Goal: Task Accomplishment & Management: Manage account settings

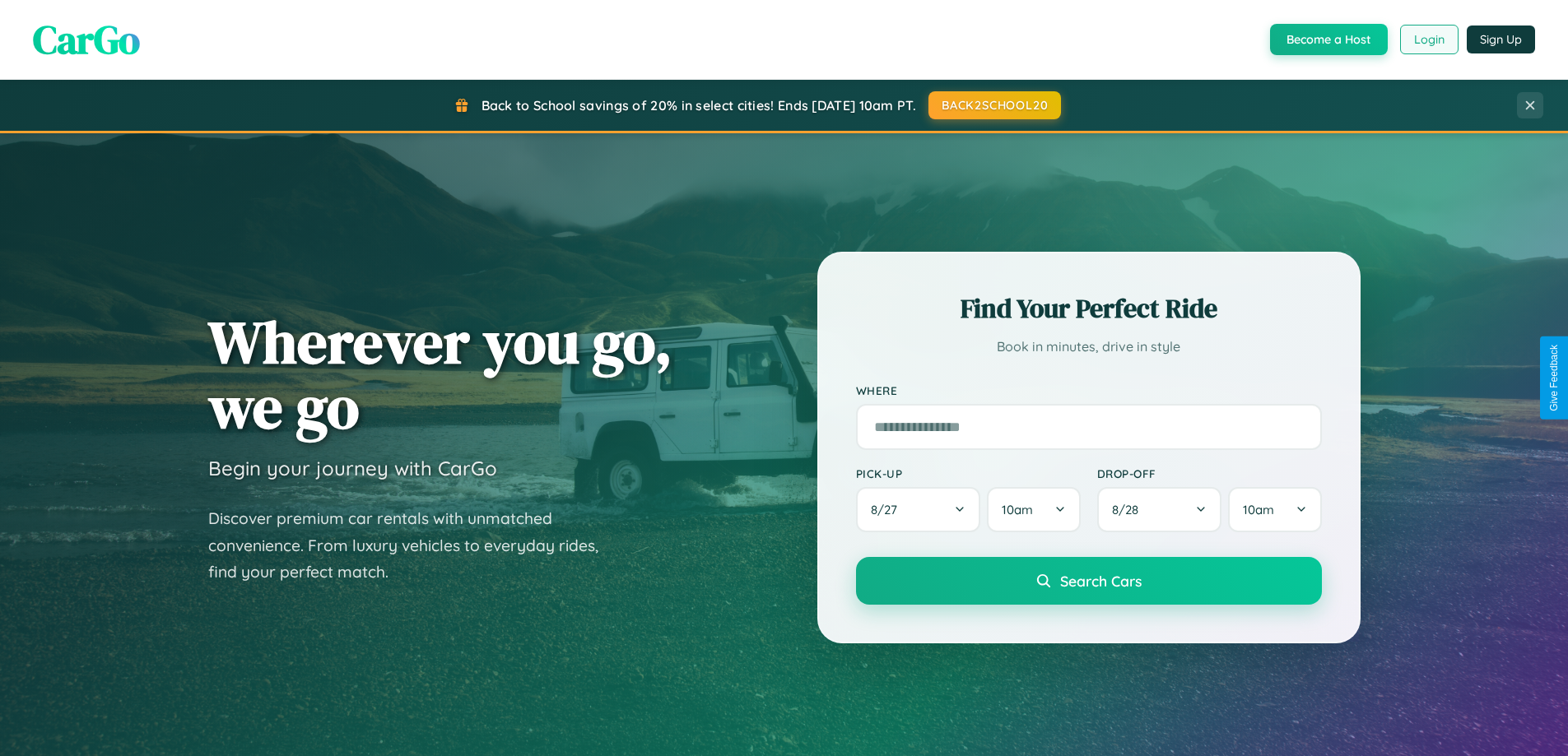
click at [1428, 40] on button "Login" at bounding box center [1428, 40] width 58 height 29
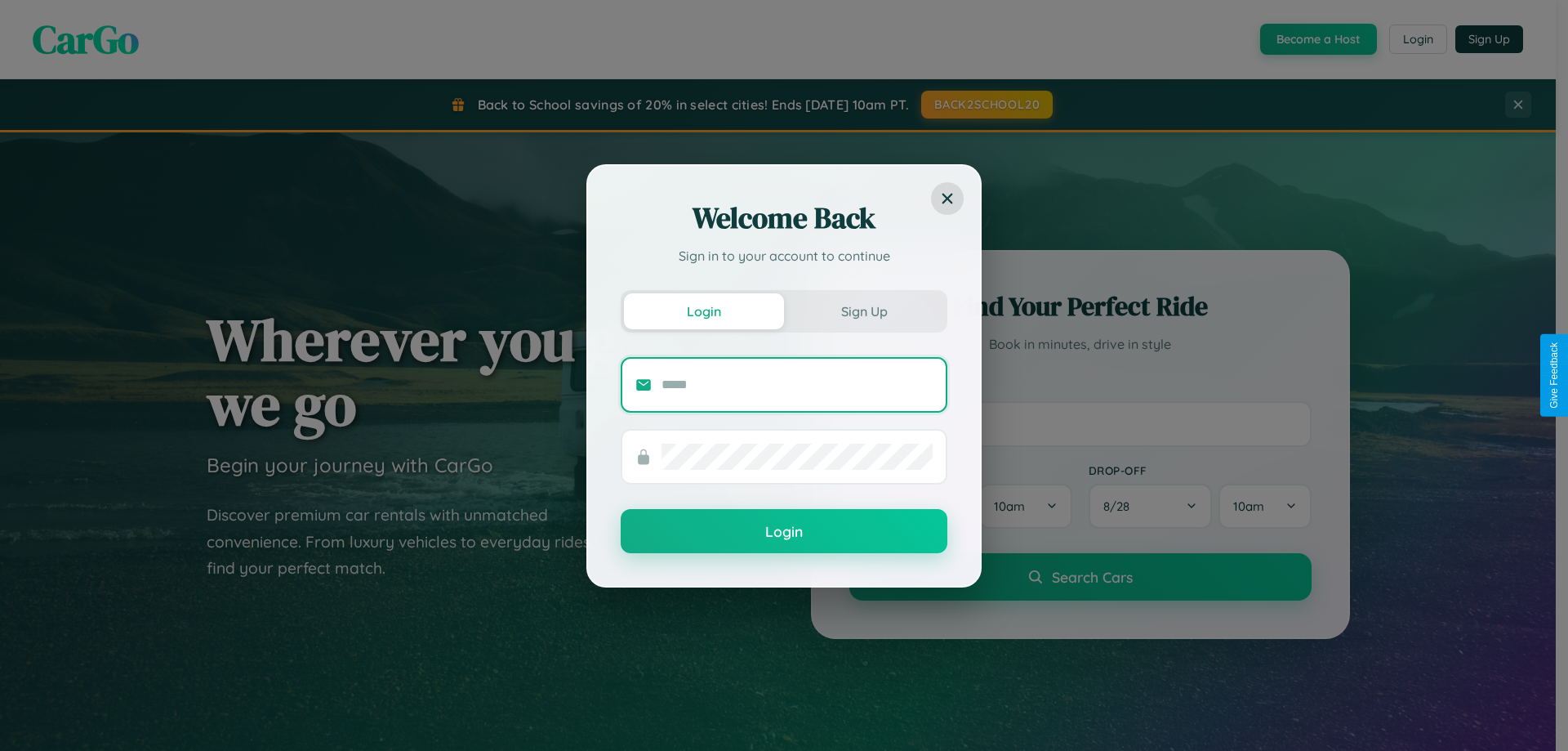
click at [797, 384] on input "text" at bounding box center [796, 385] width 271 height 26
type input "**********"
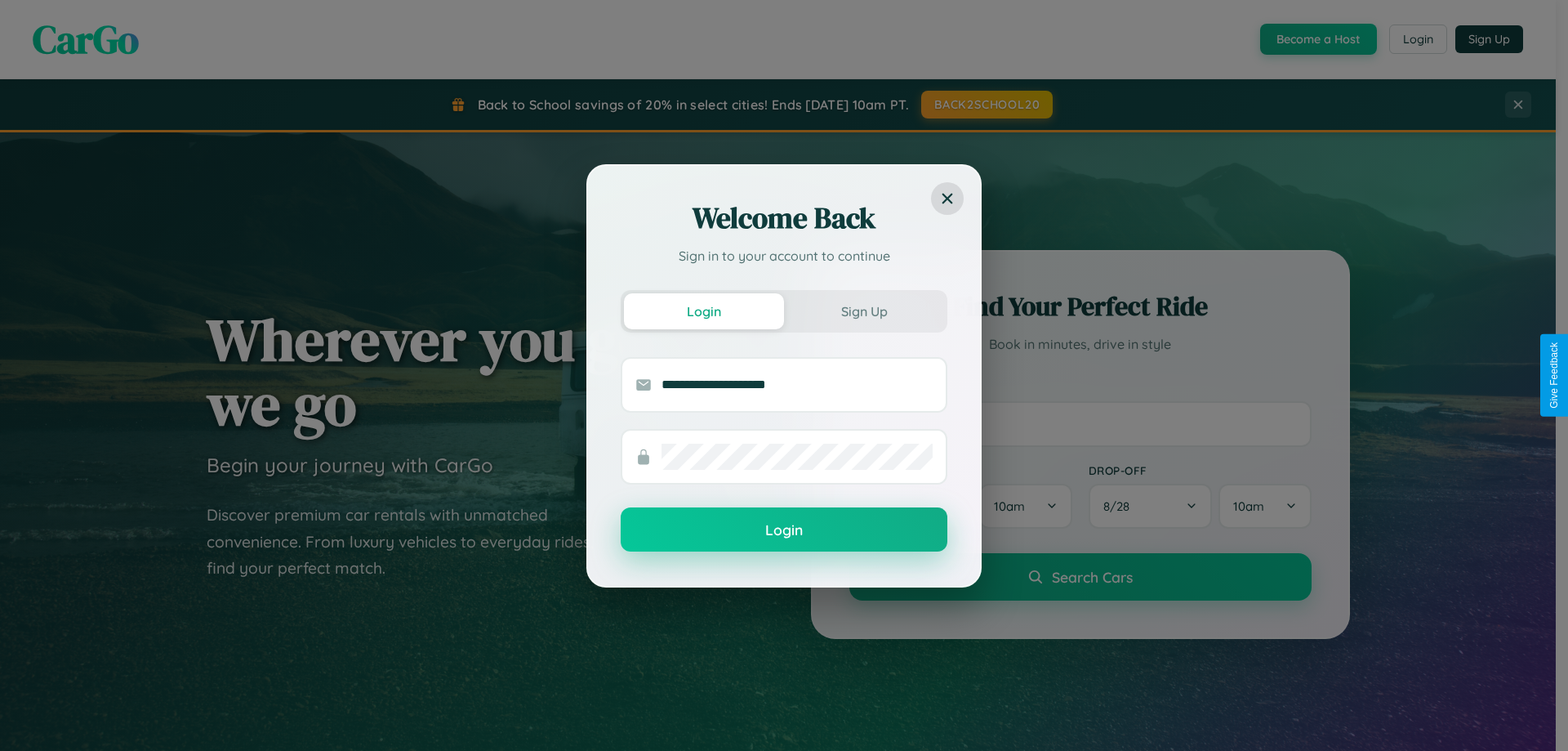
click at [784, 530] on button "Login" at bounding box center [784, 529] width 327 height 44
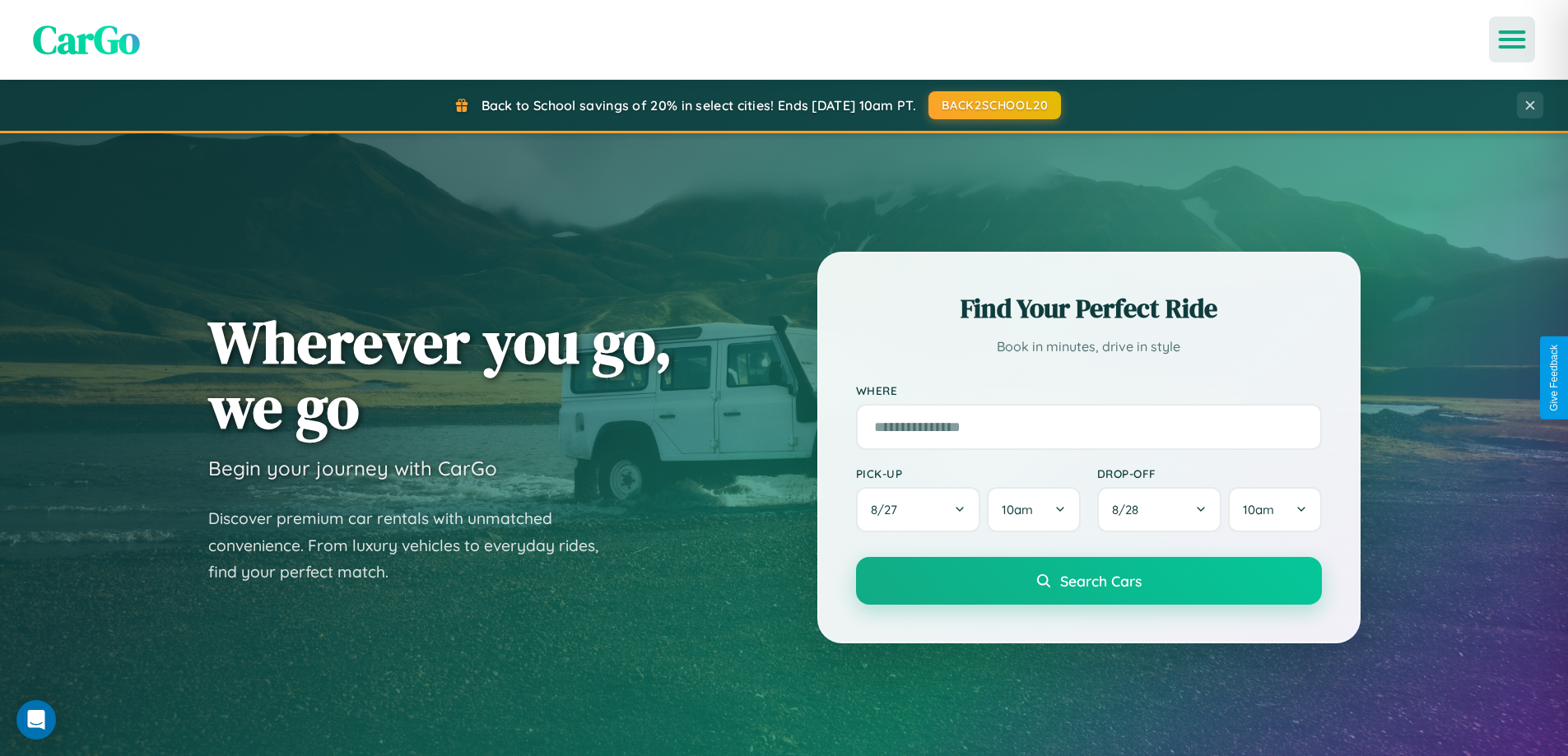
click at [1512, 40] on icon "Open menu" at bounding box center [1512, 40] width 24 height 15
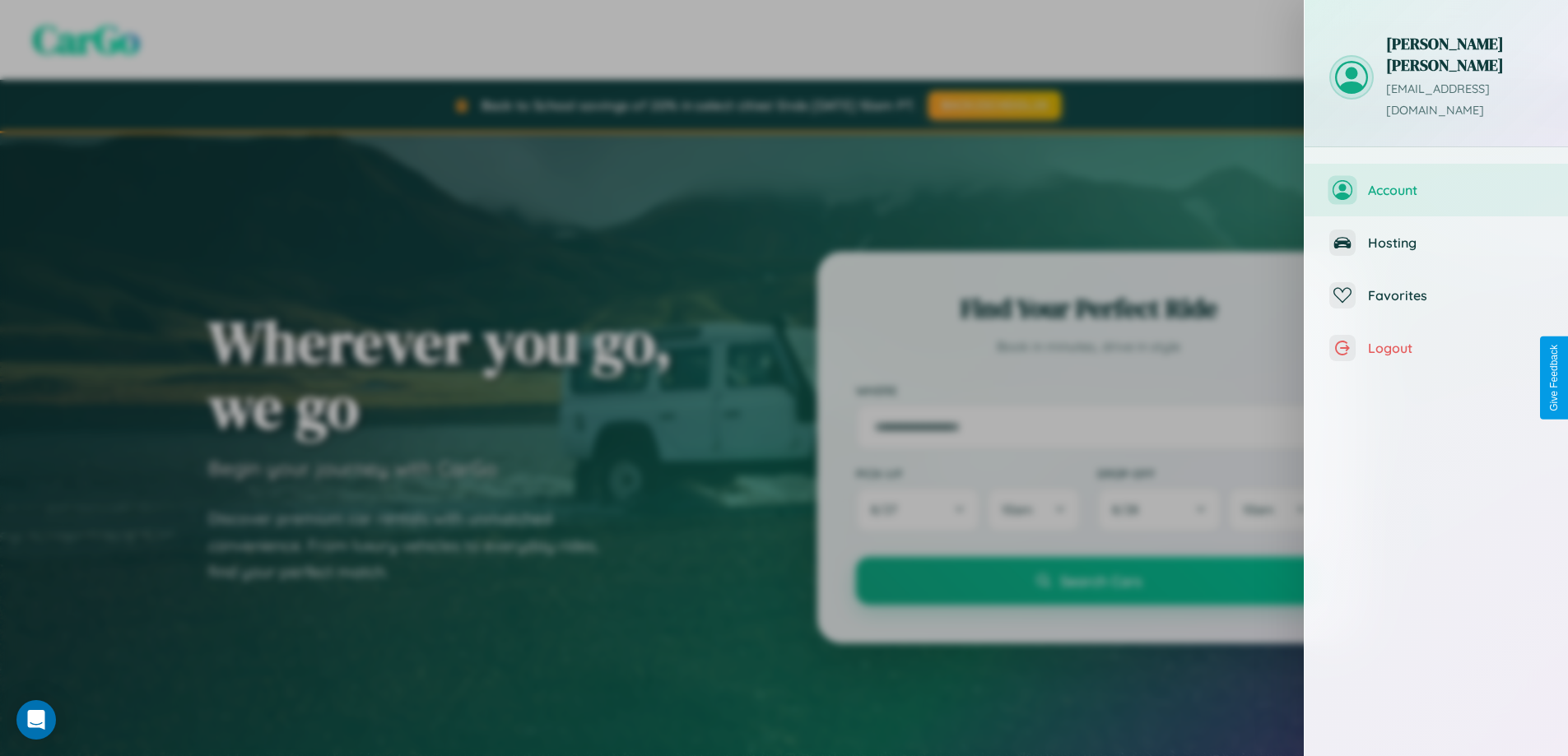
click at [1436, 182] on span "Account" at bounding box center [1455, 190] width 175 height 17
